Goal: Check status: Check status

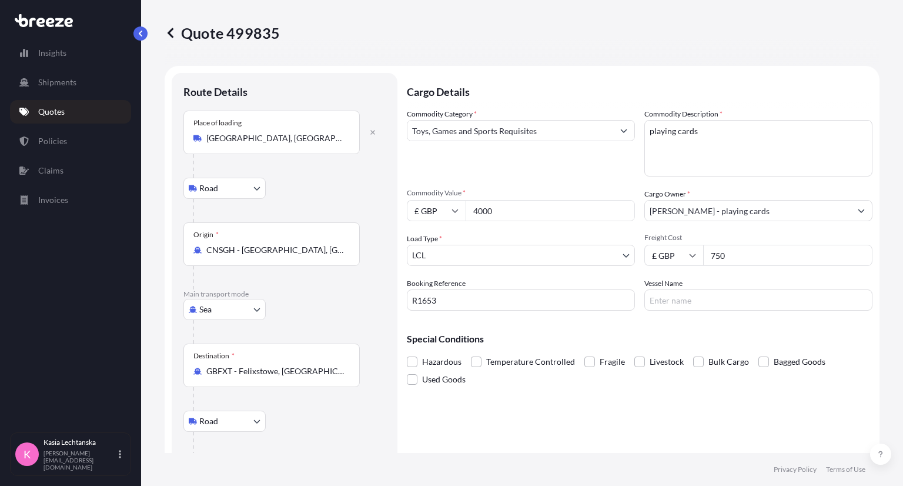
select select "Road"
select select "Sea"
select select "Road"
select select "1"
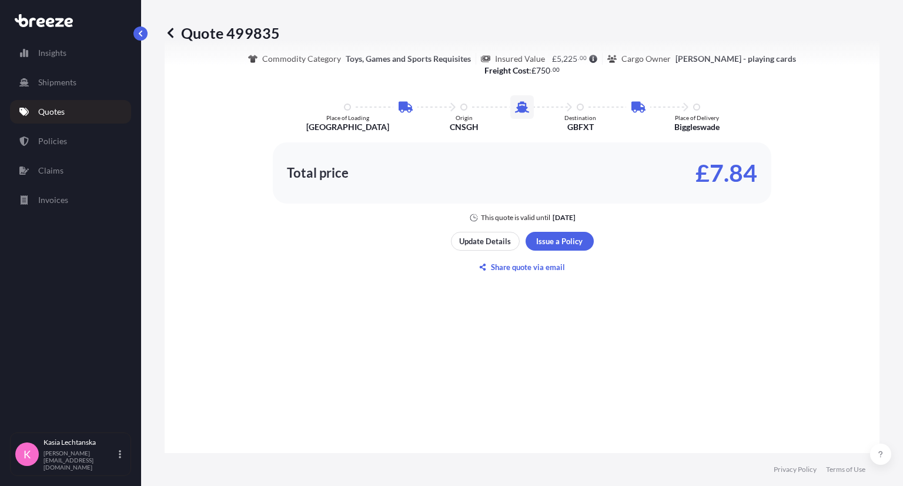
click at [56, 112] on p "Quotes" at bounding box center [51, 112] width 26 height 12
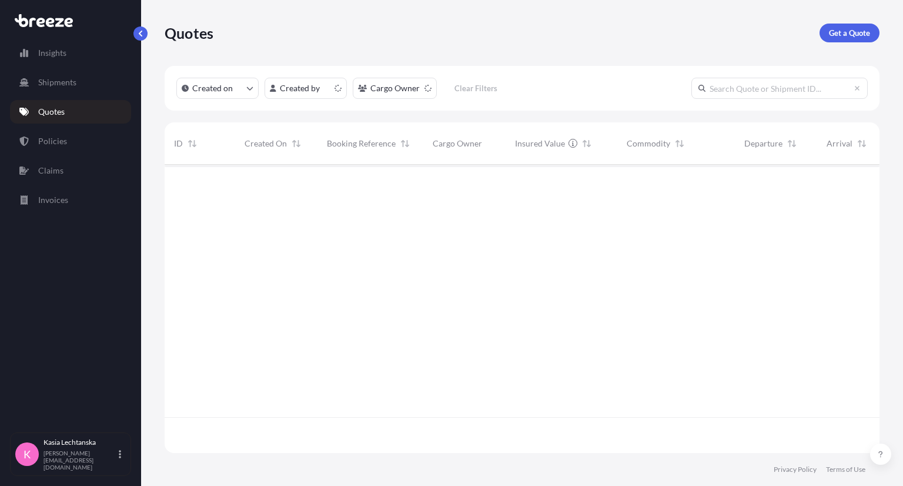
scroll to position [285, 705]
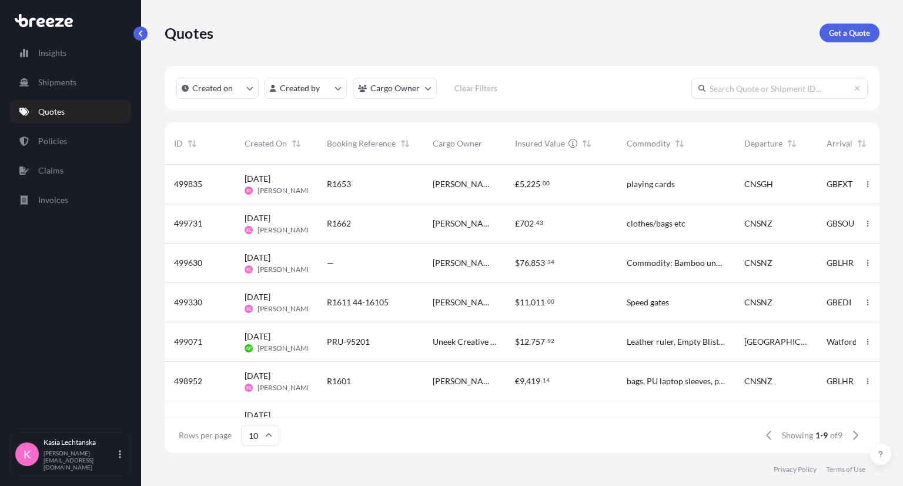
drag, startPoint x: 461, startPoint y: 14, endPoint x: 302, endPoint y: 42, distance: 162.4
click at [461, 14] on div "Quotes Get a Quote" at bounding box center [522, 33] width 715 height 66
click at [65, 118] on link "Quotes" at bounding box center [70, 112] width 121 height 24
click at [99, 109] on link "Quotes" at bounding box center [70, 112] width 121 height 24
